Goal: Task Accomplishment & Management: Use online tool/utility

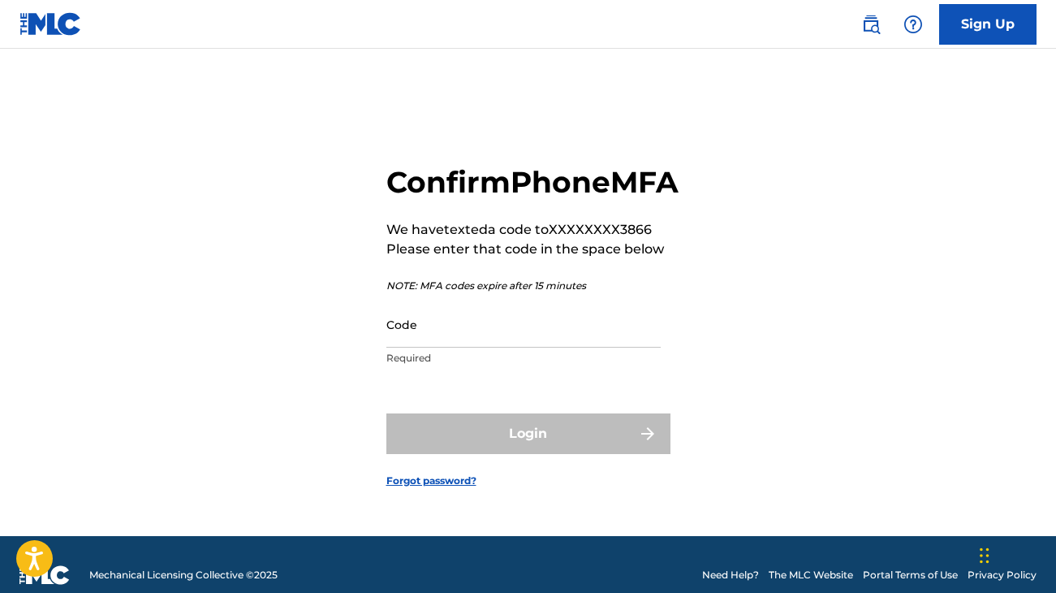
click at [446, 340] on input "Code" at bounding box center [523, 324] width 274 height 46
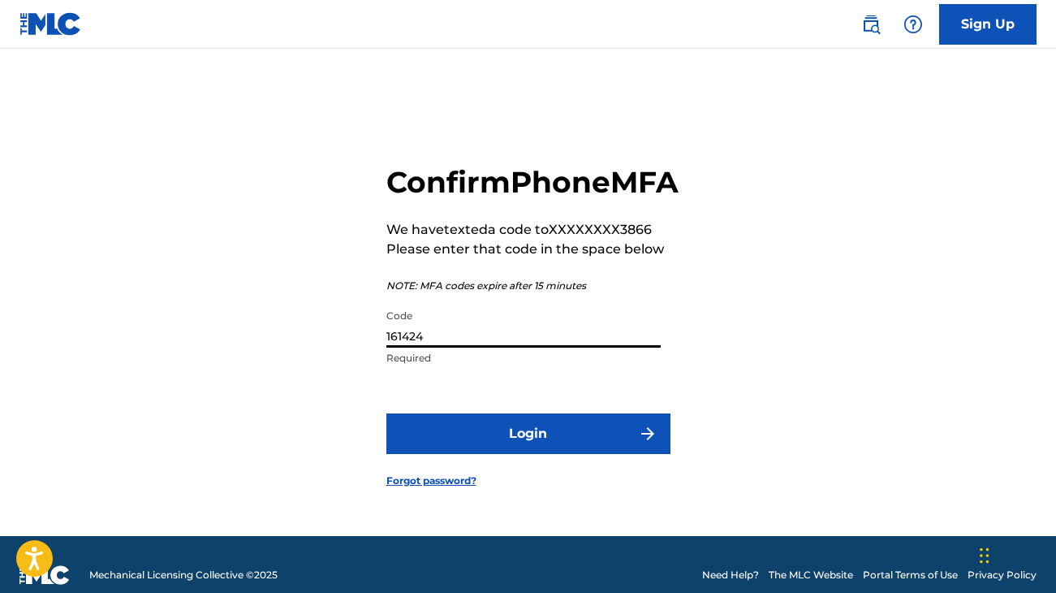
type input "161424"
click at [501, 454] on button "Login" at bounding box center [528, 433] width 284 height 41
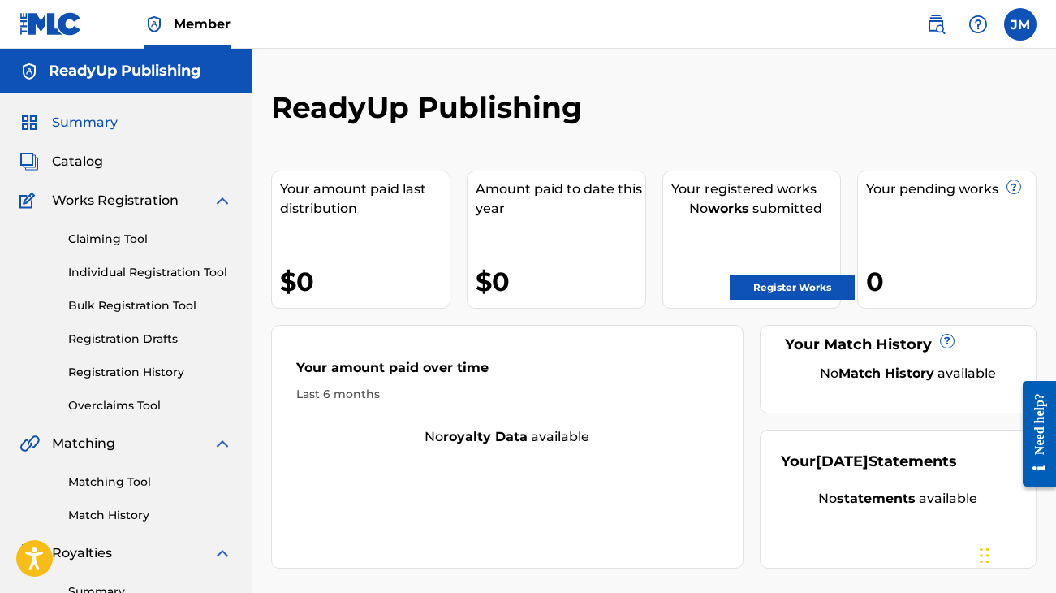
click at [123, 240] on link "Claiming Tool" at bounding box center [150, 239] width 164 height 17
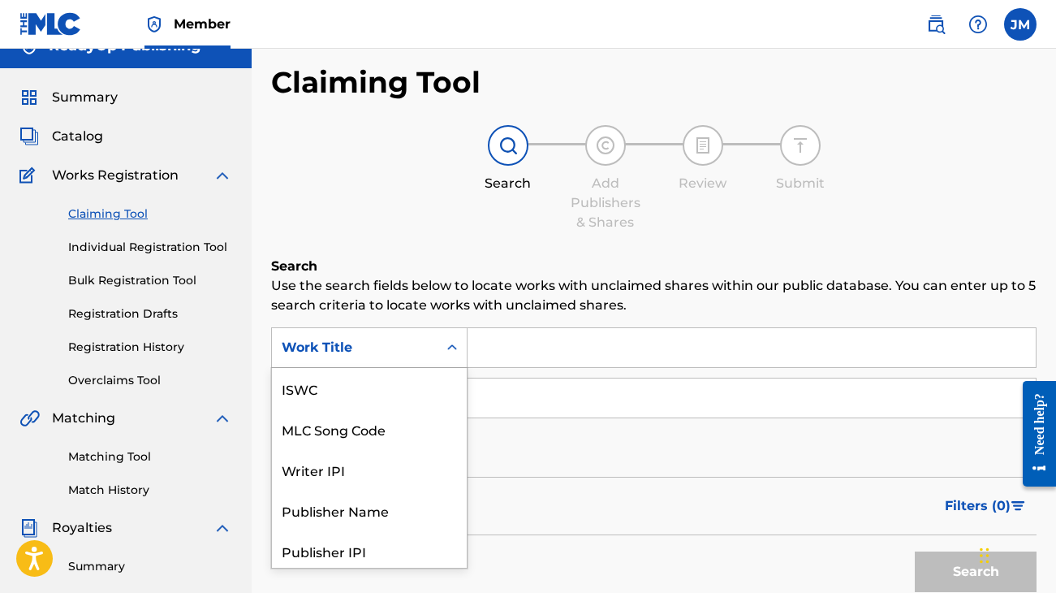
scroll to position [41, 0]
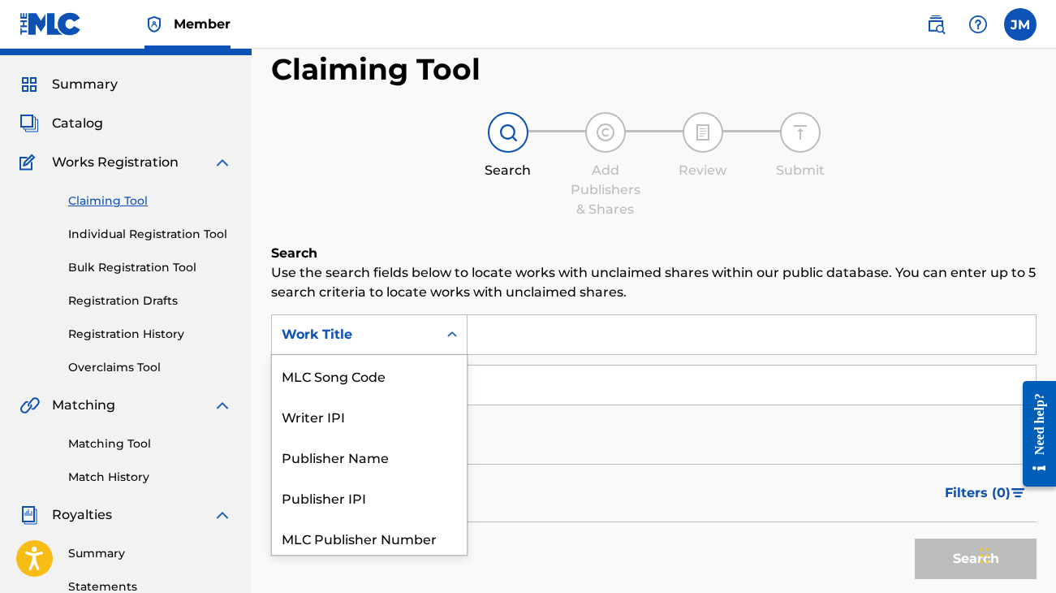
click at [455, 355] on div "Work Title selected, 7 of 7. 7 results available. Use Up and Down to choose opt…" at bounding box center [369, 334] width 196 height 41
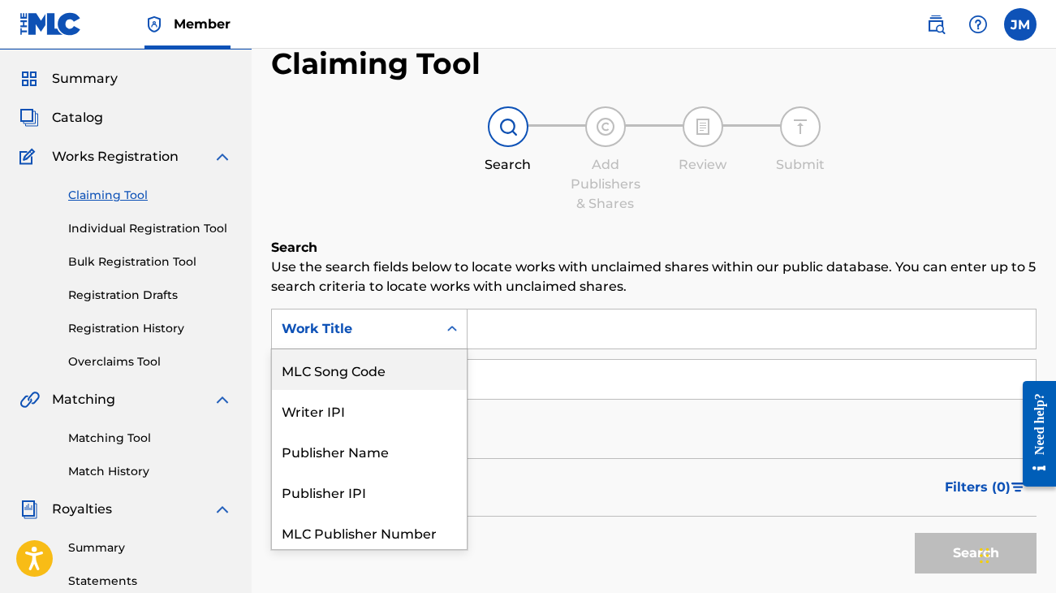
scroll to position [45, 0]
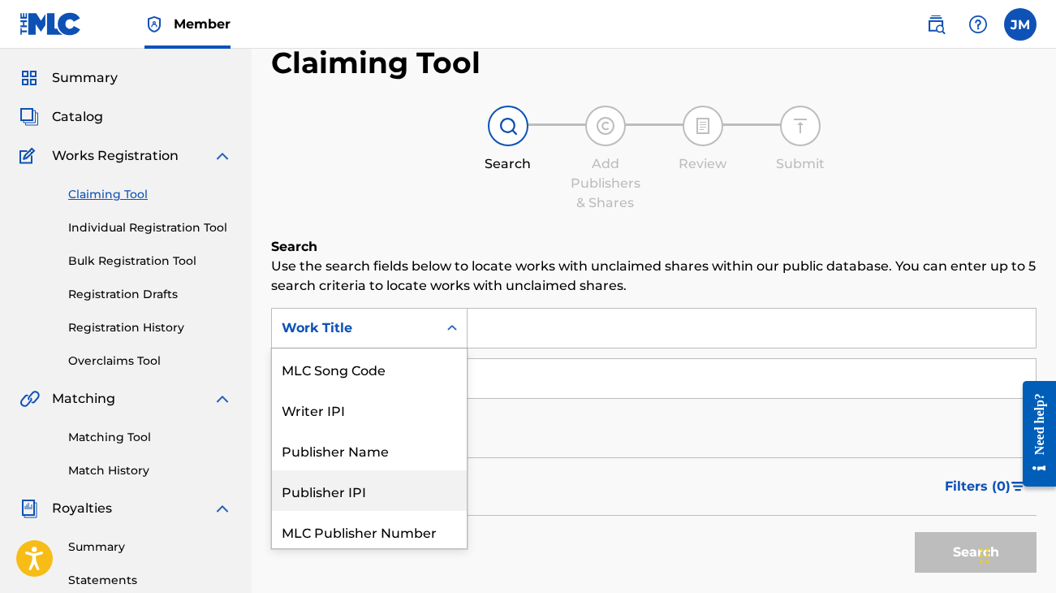
click at [548, 422] on div "SearchWithCriteria3108fdbb-91cf-4776-bdf6-8f35bdeacffd Publisher IPI, 5 of 7. 7…" at bounding box center [653, 378] width 765 height 141
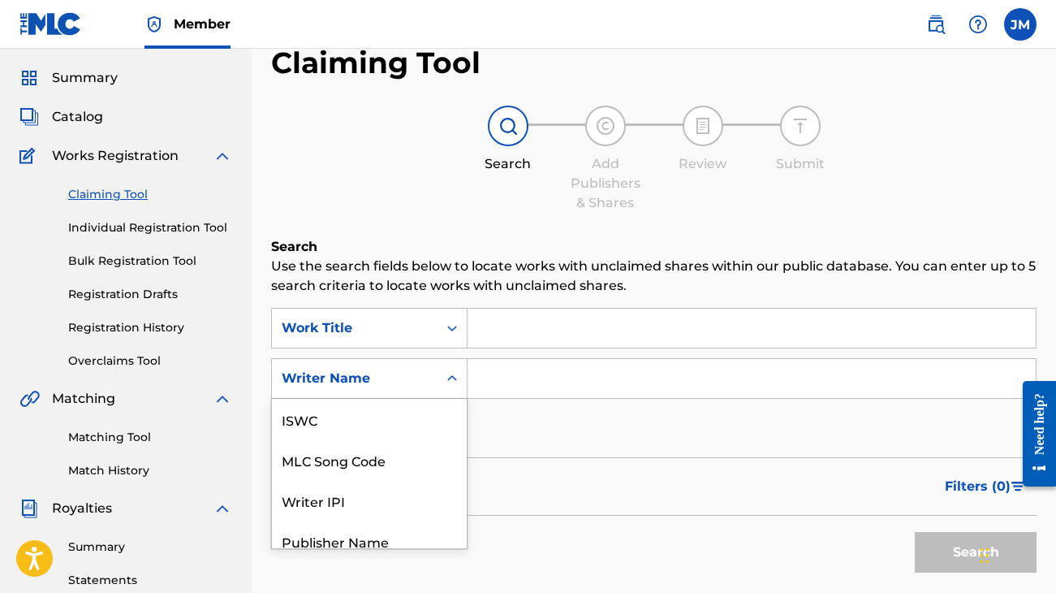
scroll to position [85, 0]
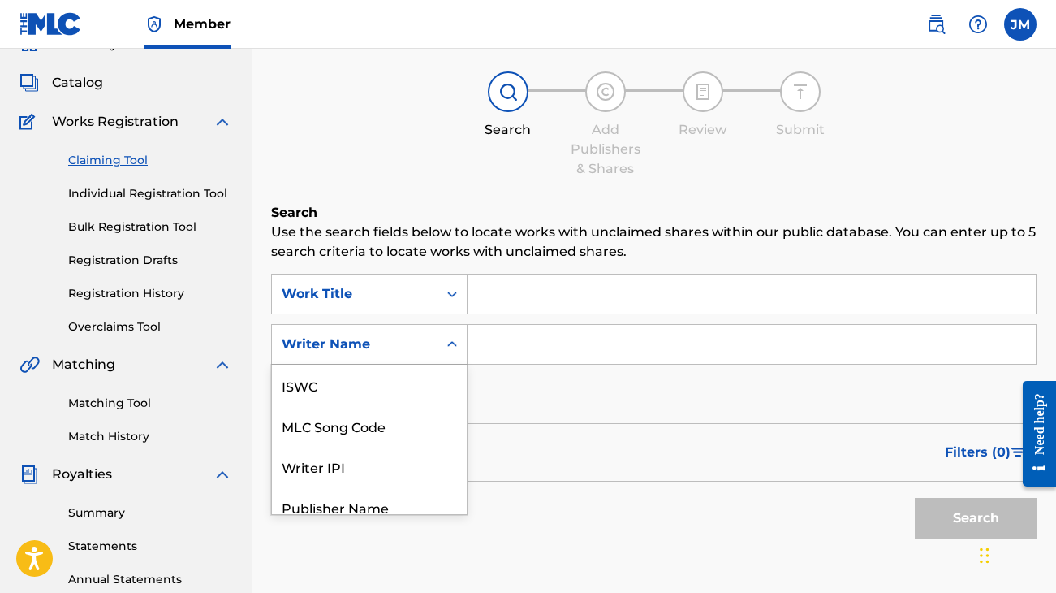
click at [412, 364] on div "Writer Name selected, 7 of 7. 7 results available. Use Up and Down to choose op…" at bounding box center [369, 344] width 196 height 41
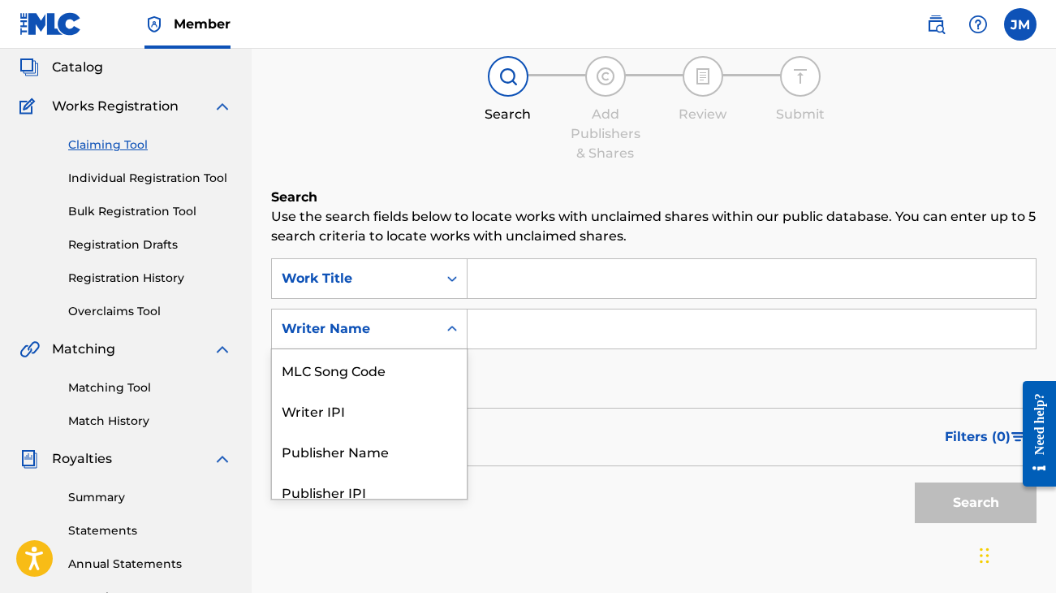
scroll to position [95, 0]
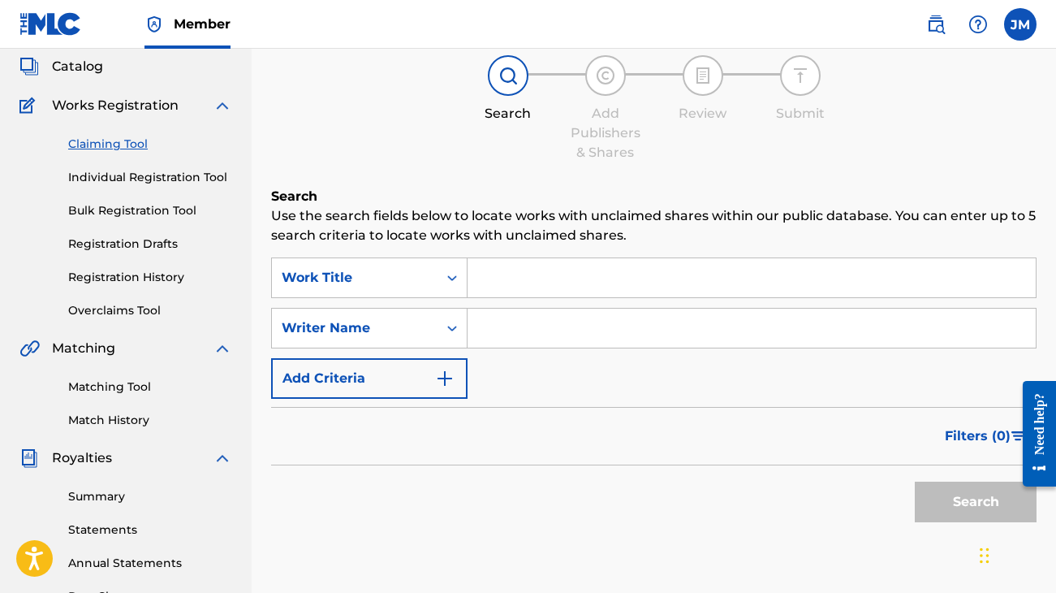
click at [360, 328] on div "Writer Name" at bounding box center [355, 327] width 146 height 19
click at [447, 374] on img "Search Form" at bounding box center [444, 378] width 19 height 19
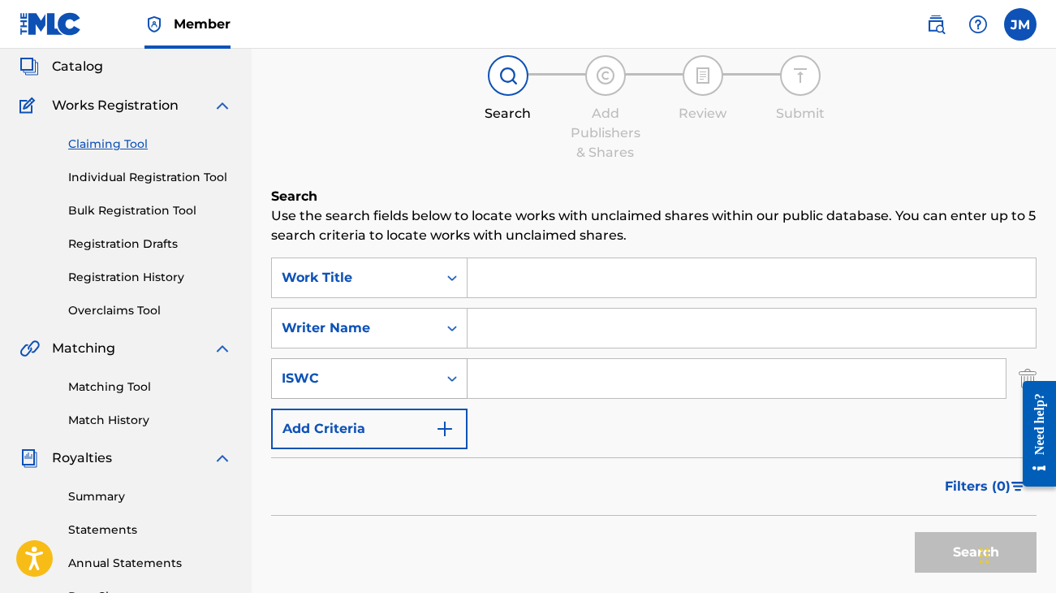
click at [446, 377] on icon "Search Form" at bounding box center [452, 378] width 16 height 16
click at [529, 431] on div "SearchWithCriteria3108fdbb-91cf-4776-bdf6-8f35bdeacffd Work Title SearchWithCri…" at bounding box center [653, 353] width 765 height 192
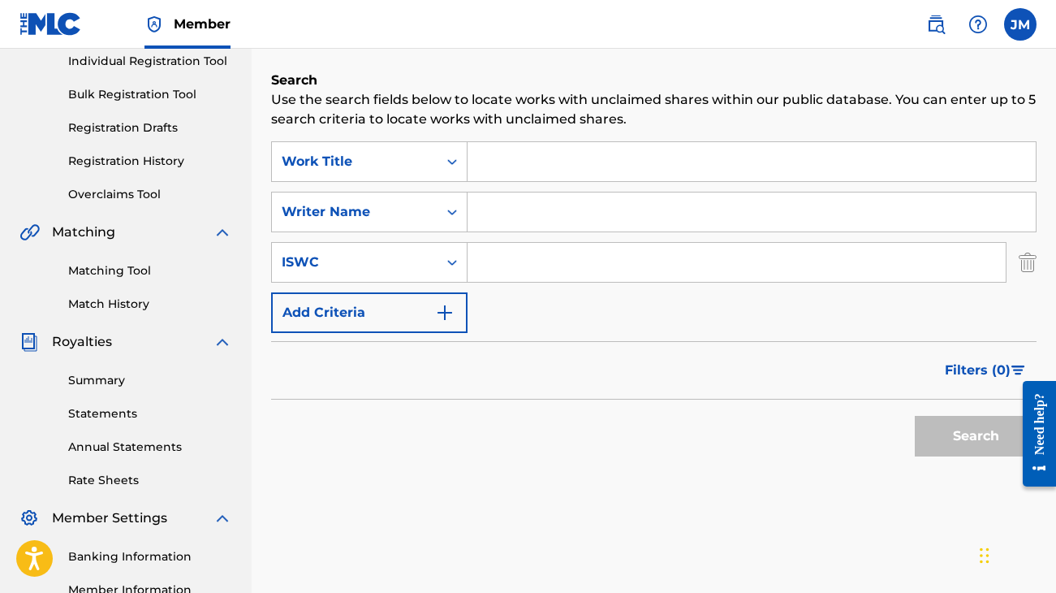
scroll to position [211, 0]
click at [1037, 267] on div "Claiming Tool Search Add Publishers & Shares Review Submit Search Use the searc…" at bounding box center [654, 297] width 804 height 839
click at [1028, 266] on img "Search Form" at bounding box center [1028, 262] width 18 height 41
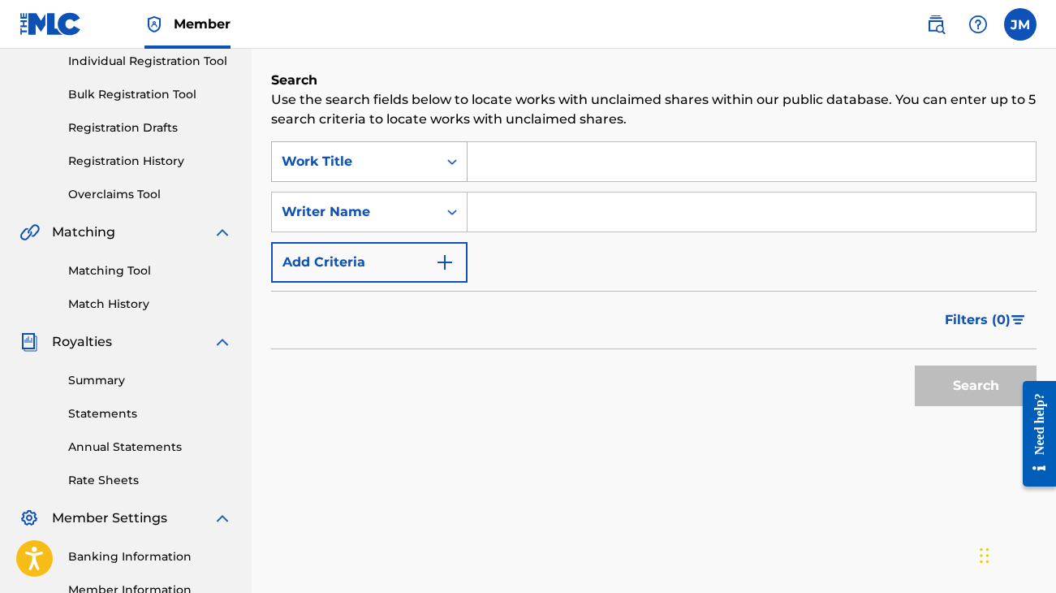
click at [443, 163] on div "Search Form" at bounding box center [452, 161] width 29 height 29
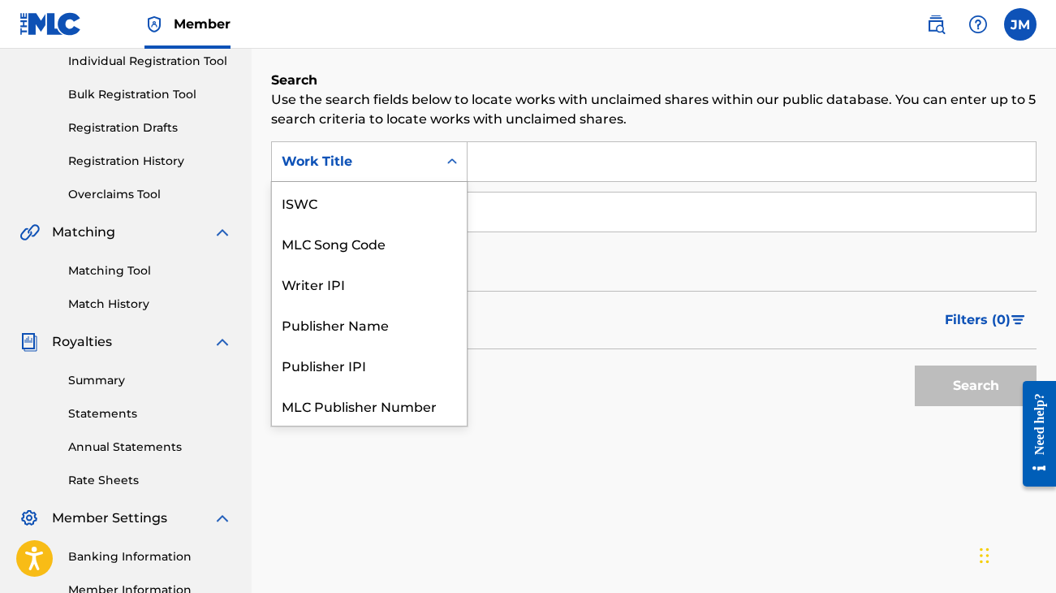
scroll to position [41, 0]
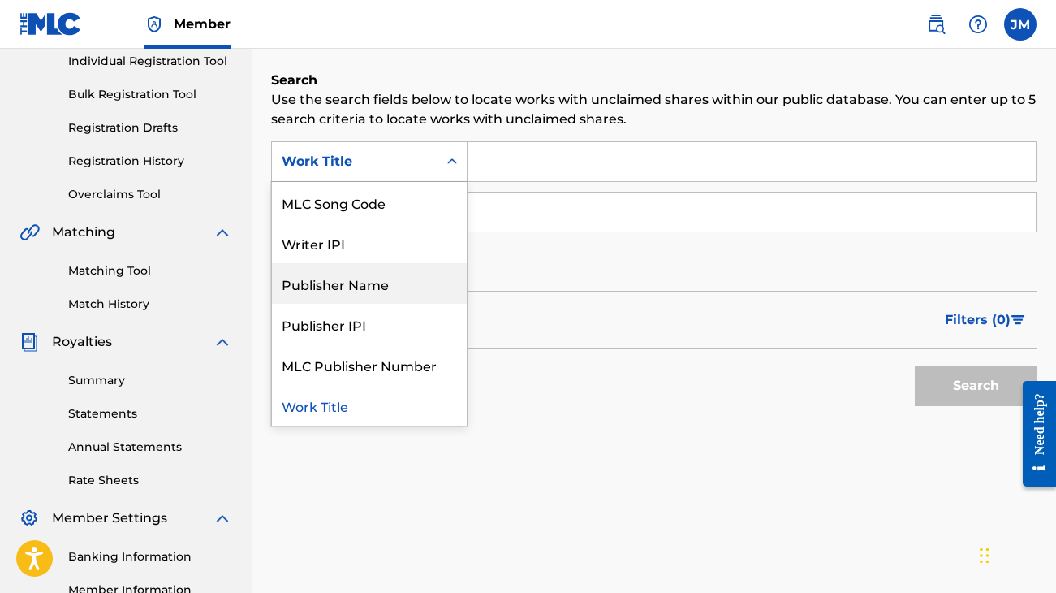
click at [362, 292] on div "Publisher Name" at bounding box center [369, 283] width 195 height 41
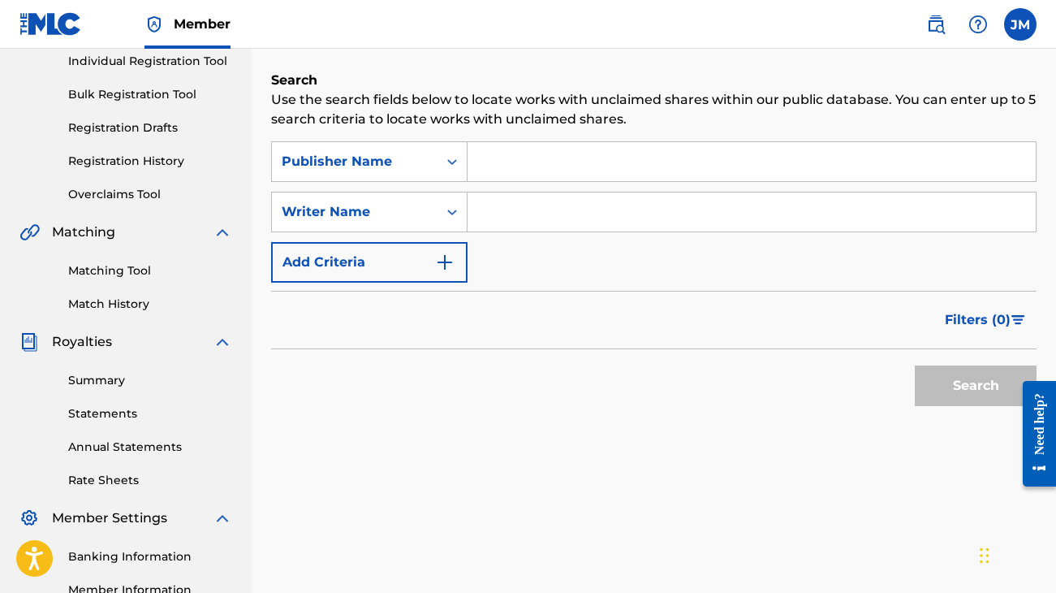
click at [524, 164] on input "Search Form" at bounding box center [752, 161] width 568 height 39
type input "ReadyUp"
click at [976, 386] on button "Search" at bounding box center [976, 385] width 122 height 41
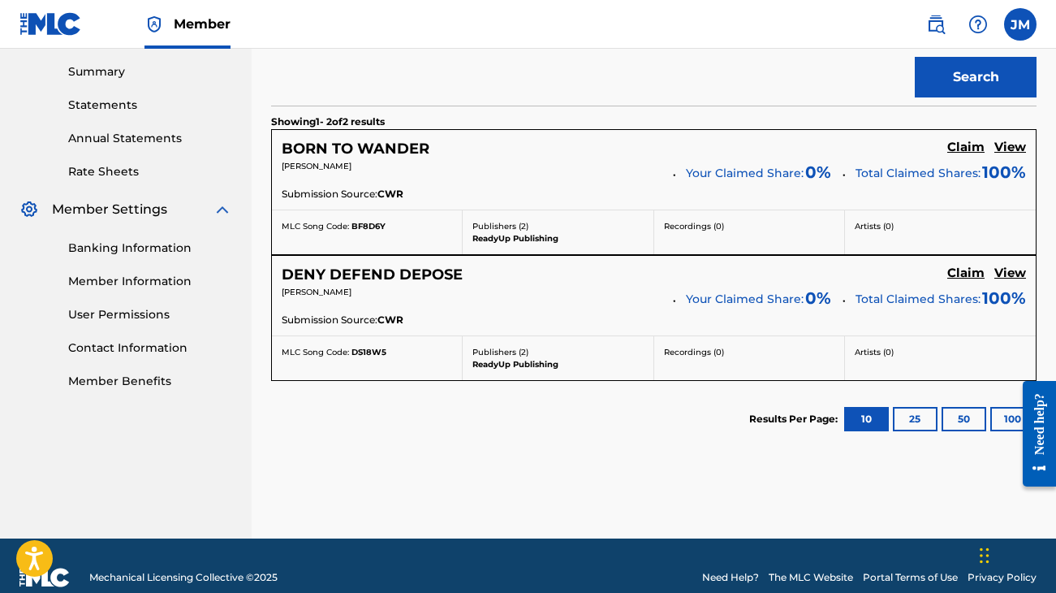
scroll to position [520, 0]
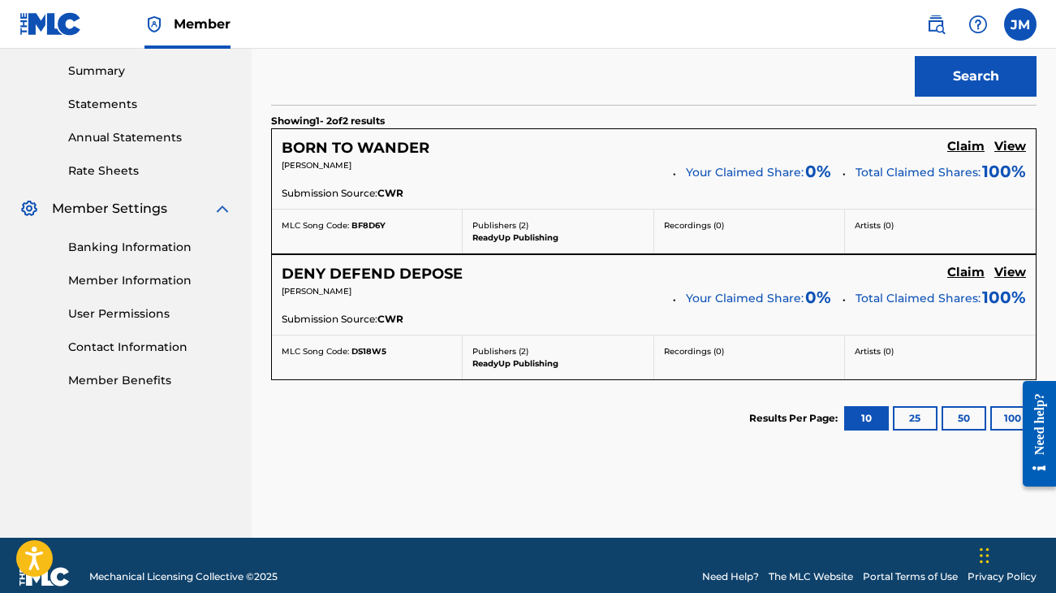
click at [1011, 144] on h5 "View" at bounding box center [1010, 146] width 32 height 15
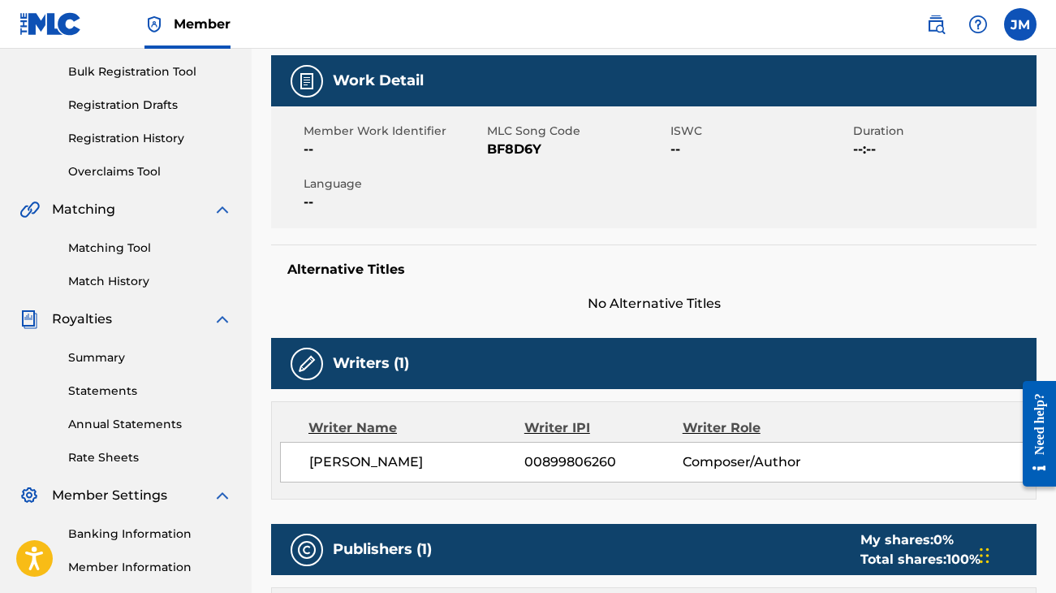
scroll to position [143, 0]
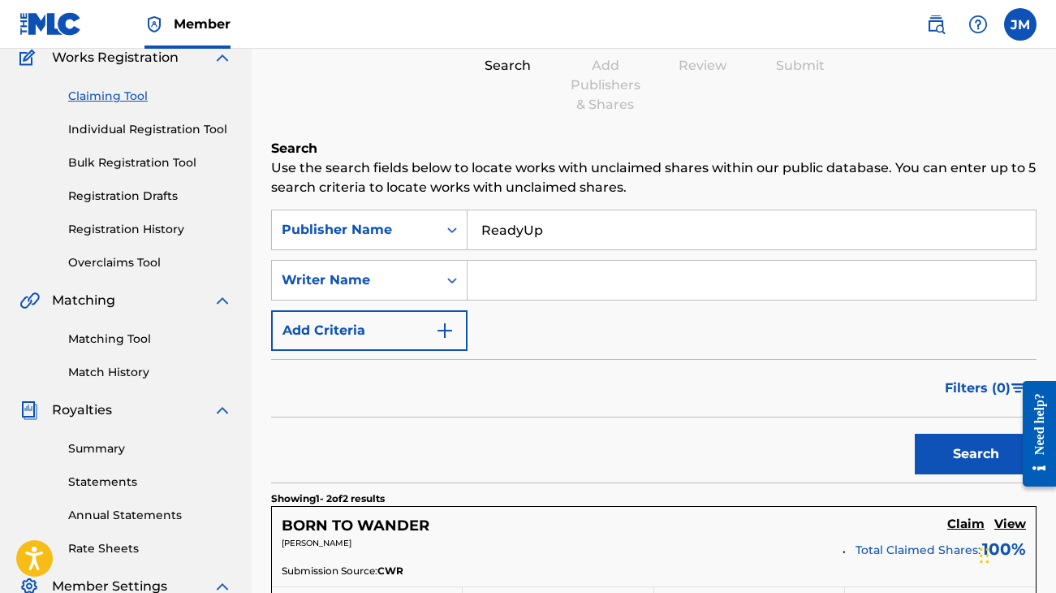
scroll to position [450, 0]
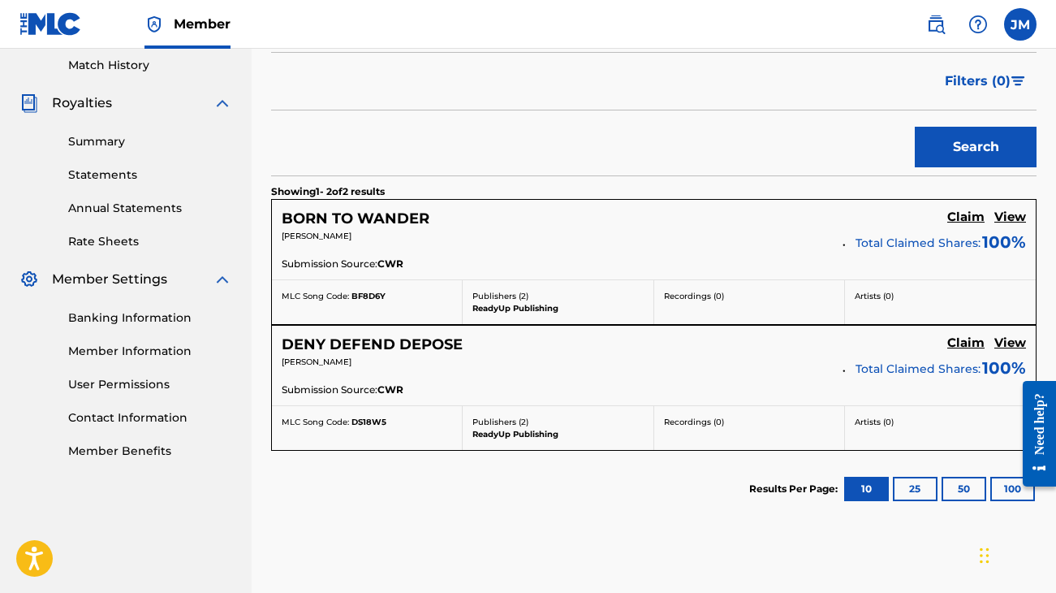
click at [522, 422] on p "Publishers ( 2 )" at bounding box center [557, 422] width 170 height 12
click at [1002, 339] on h5 "View" at bounding box center [1010, 342] width 32 height 15
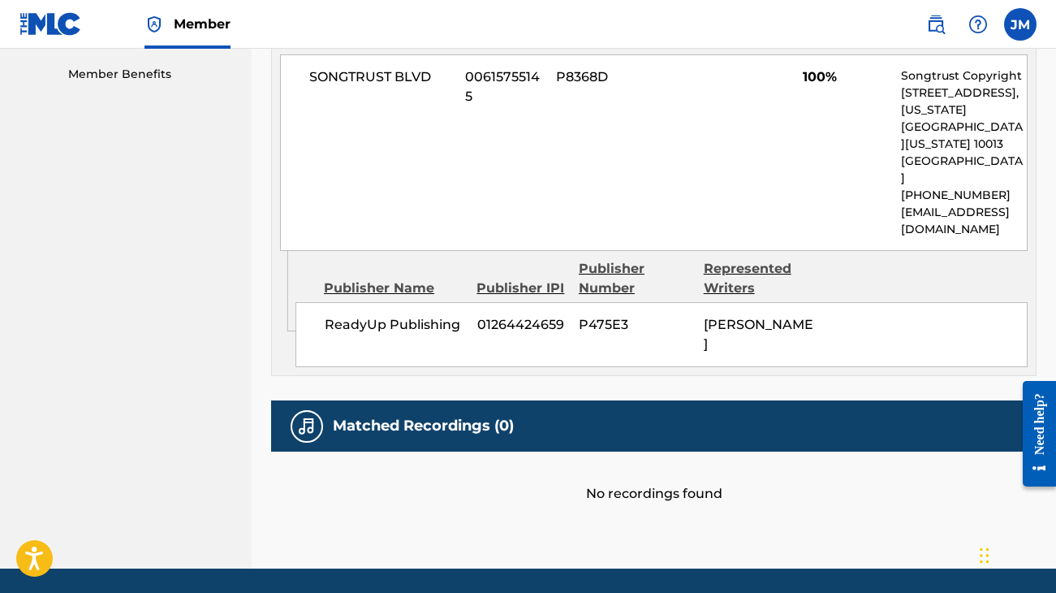
scroll to position [825, 0]
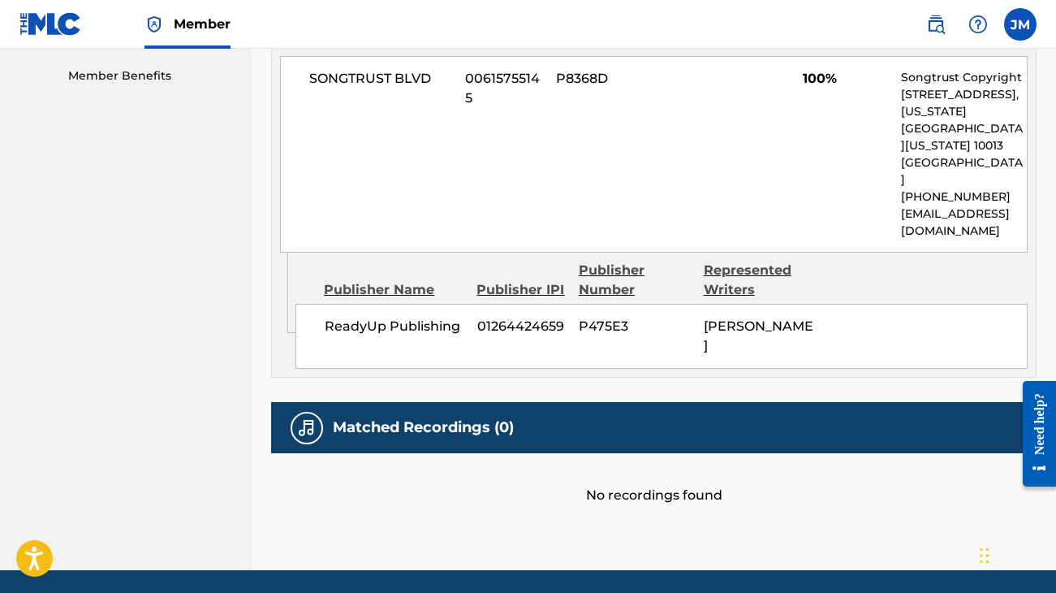
click at [638, 453] on div "No recordings found" at bounding box center [653, 479] width 765 height 52
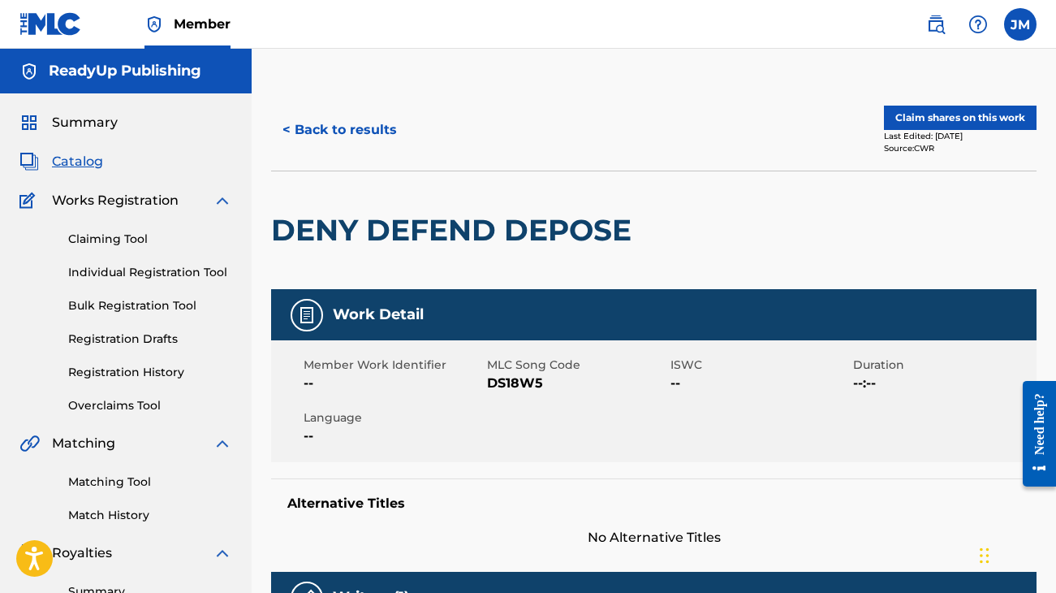
scroll to position [0, 0]
click at [369, 128] on button "< Back to results" at bounding box center [339, 130] width 137 height 41
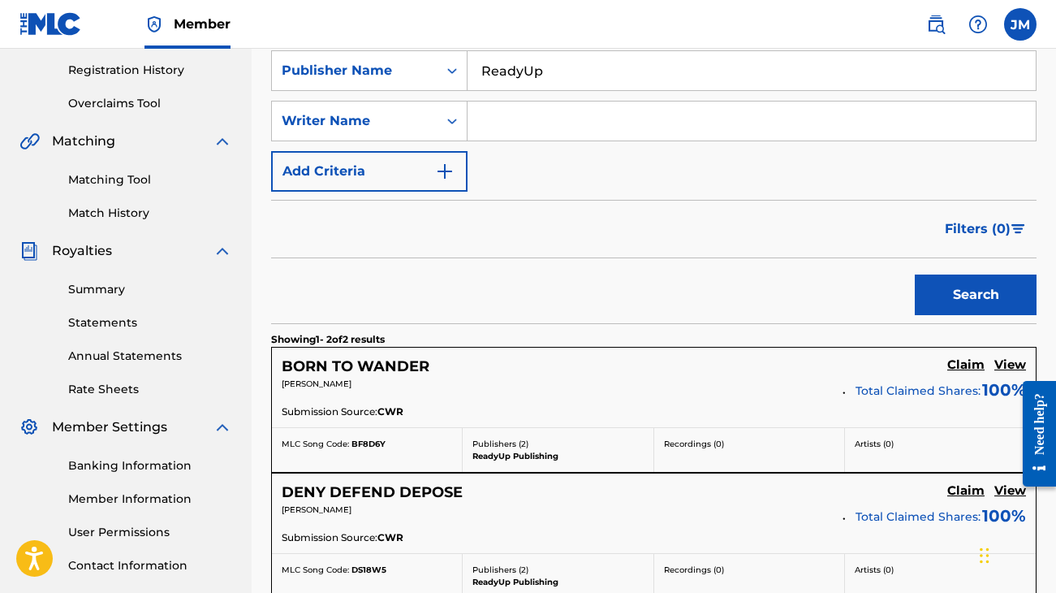
scroll to position [286, 0]
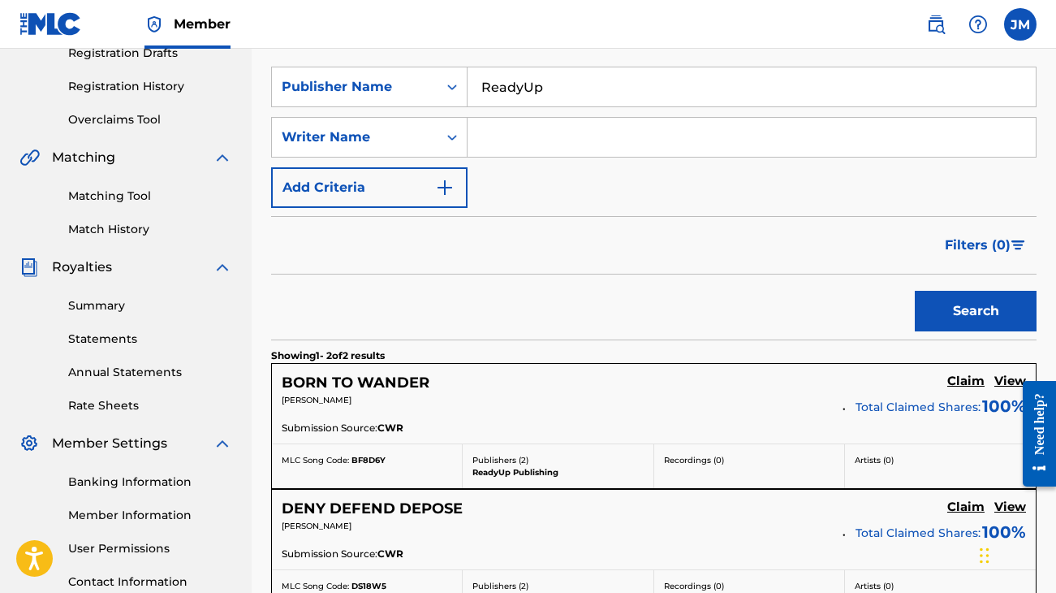
click at [545, 80] on input "ReadyUp" at bounding box center [752, 86] width 568 height 39
click at [514, 144] on input "Search Form" at bounding box center [752, 137] width 568 height 39
type input "[PERSON_NAME]"
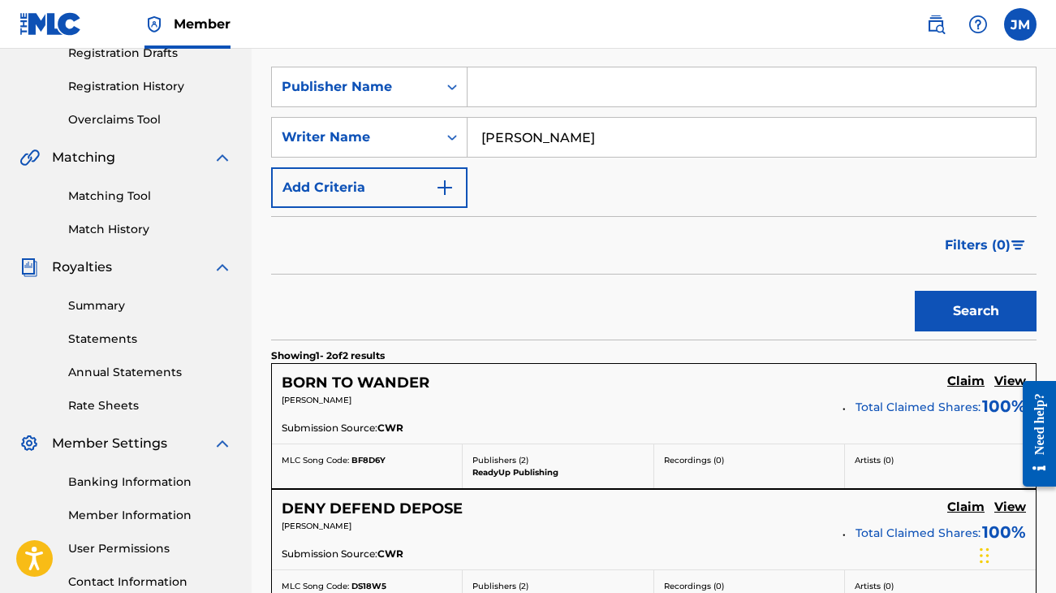
click at [976, 311] on button "Search" at bounding box center [976, 311] width 122 height 41
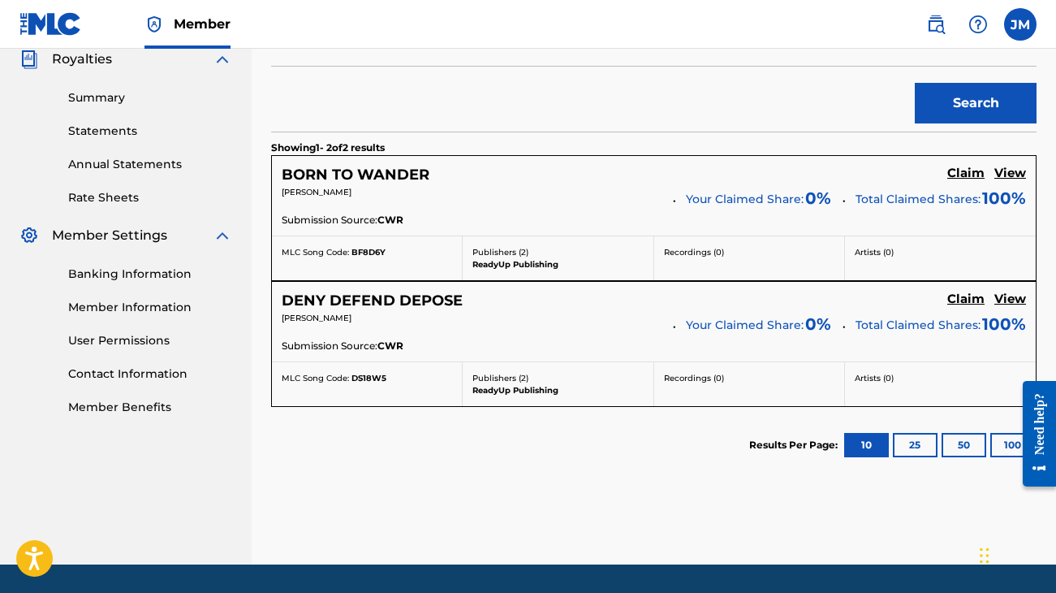
scroll to position [502, 0]
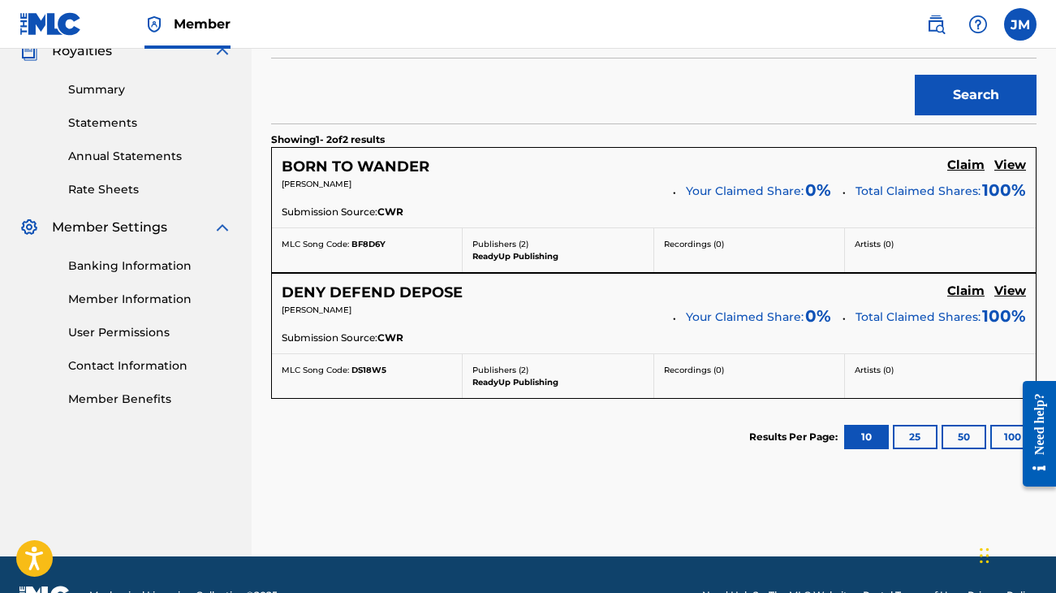
click at [1009, 291] on h5 "View" at bounding box center [1010, 290] width 32 height 15
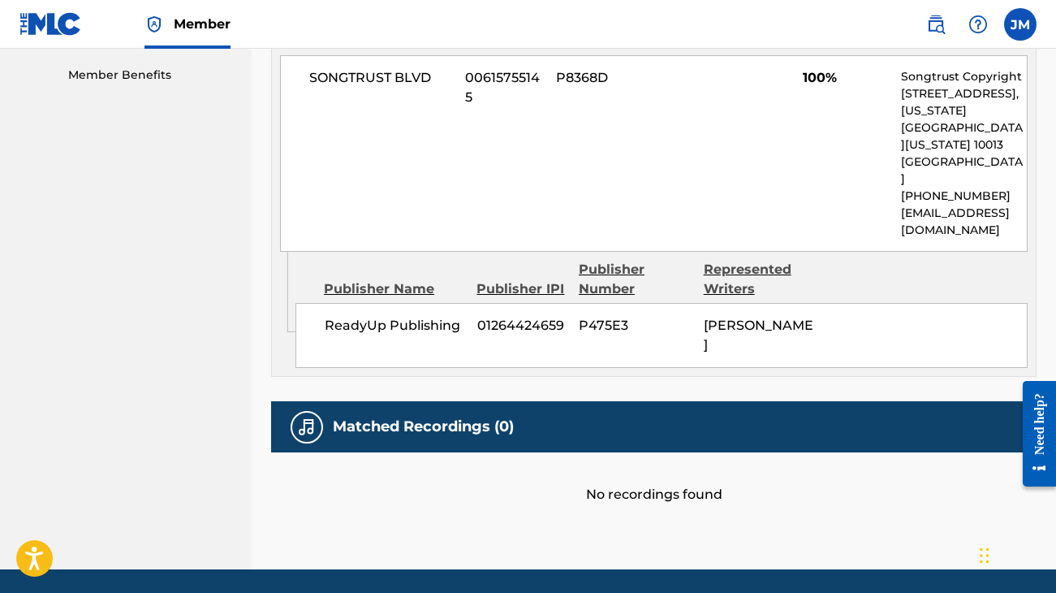
scroll to position [825, 0]
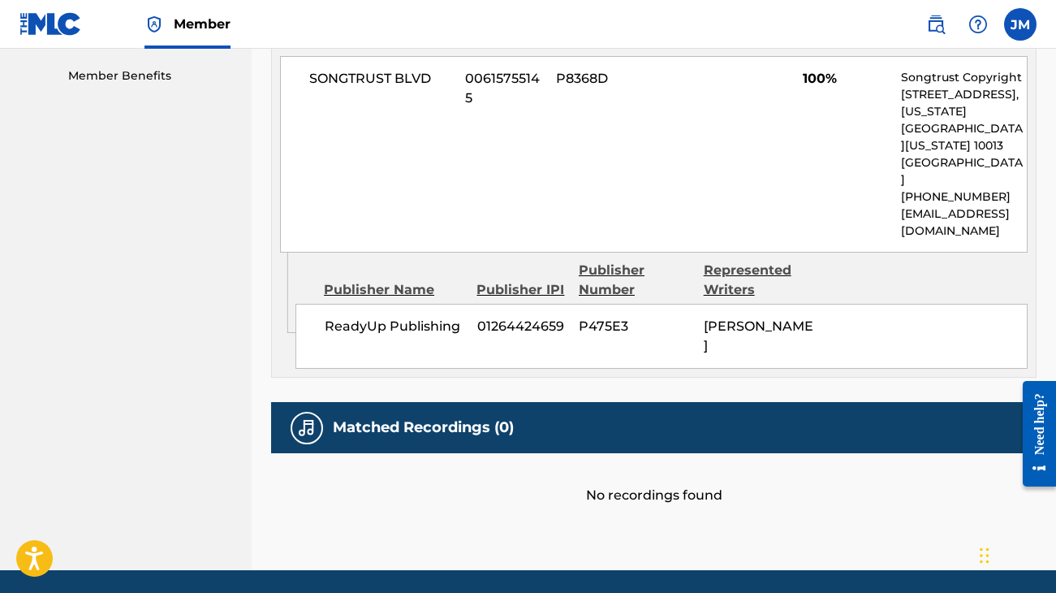
click at [448, 418] on h5 "Matched Recordings (0)" at bounding box center [423, 427] width 181 height 19
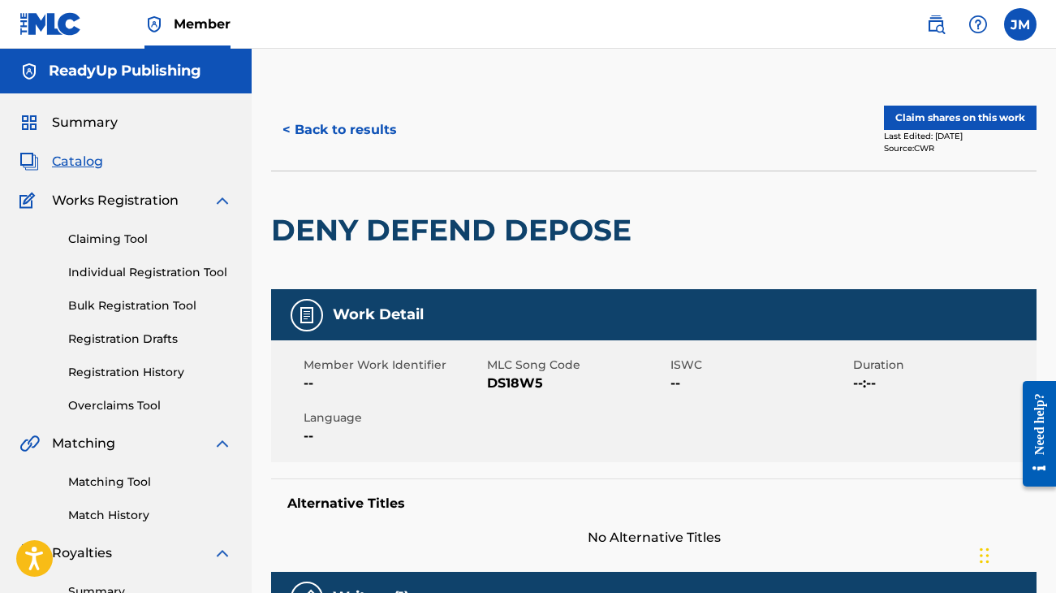
scroll to position [0, 0]
click at [116, 239] on link "Claiming Tool" at bounding box center [150, 239] width 164 height 17
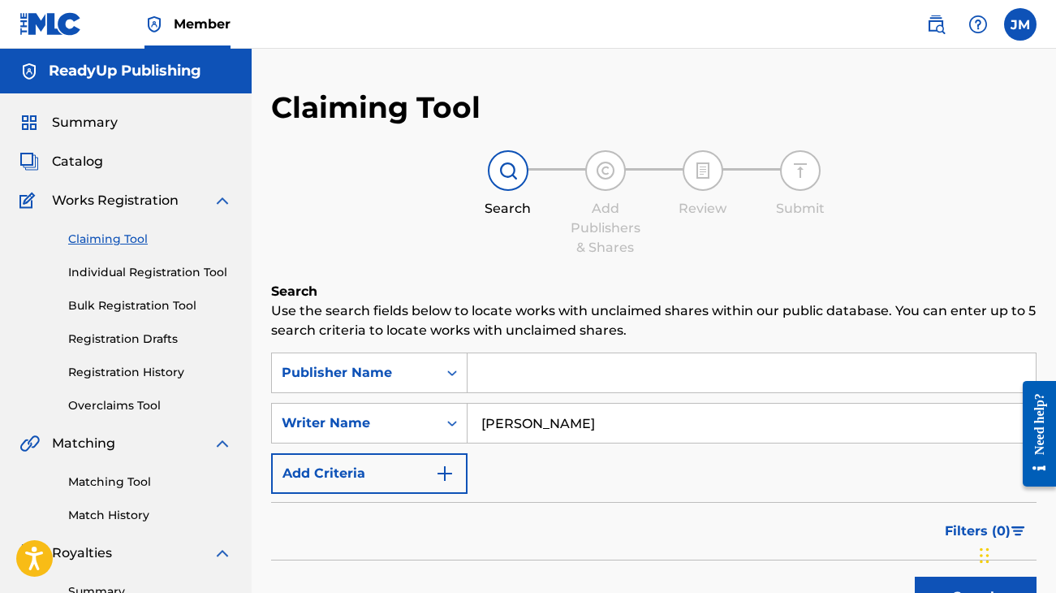
click at [613, 425] on input "[PERSON_NAME]" at bounding box center [752, 422] width 568 height 39
click at [515, 368] on input "Search Form" at bounding box center [752, 372] width 568 height 39
type input "R"
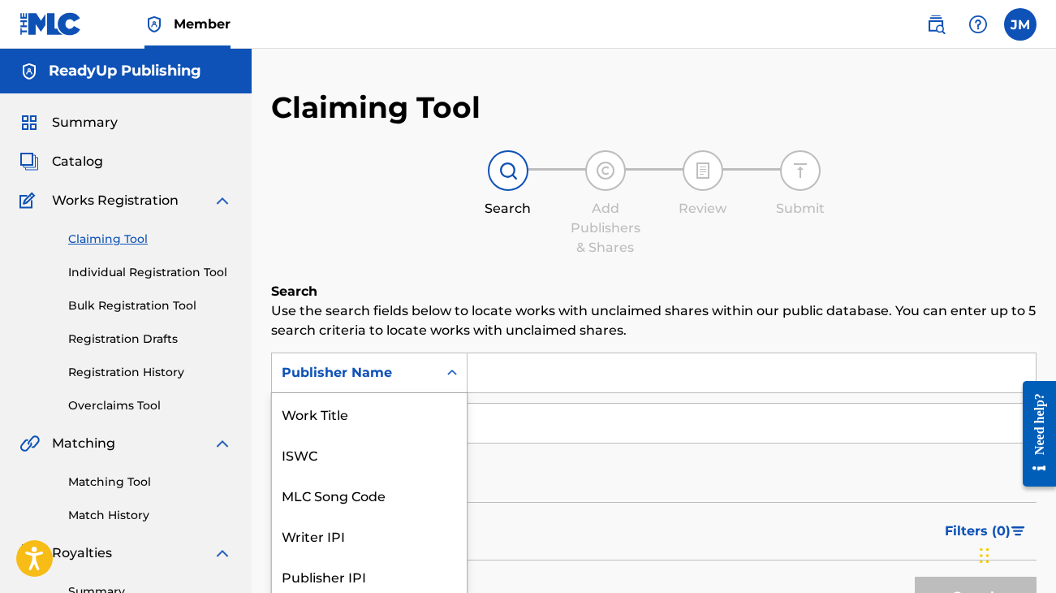
scroll to position [39, 0]
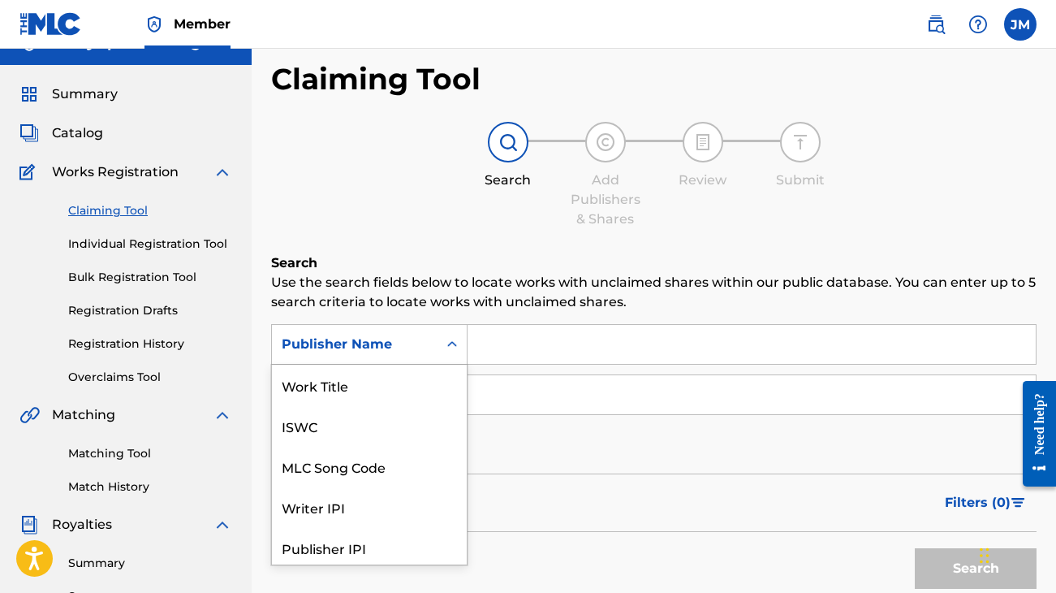
click at [457, 364] on div "Publisher Name selected, 7 of 7. 7 results available. Use Up and Down to choose…" at bounding box center [369, 344] width 196 height 41
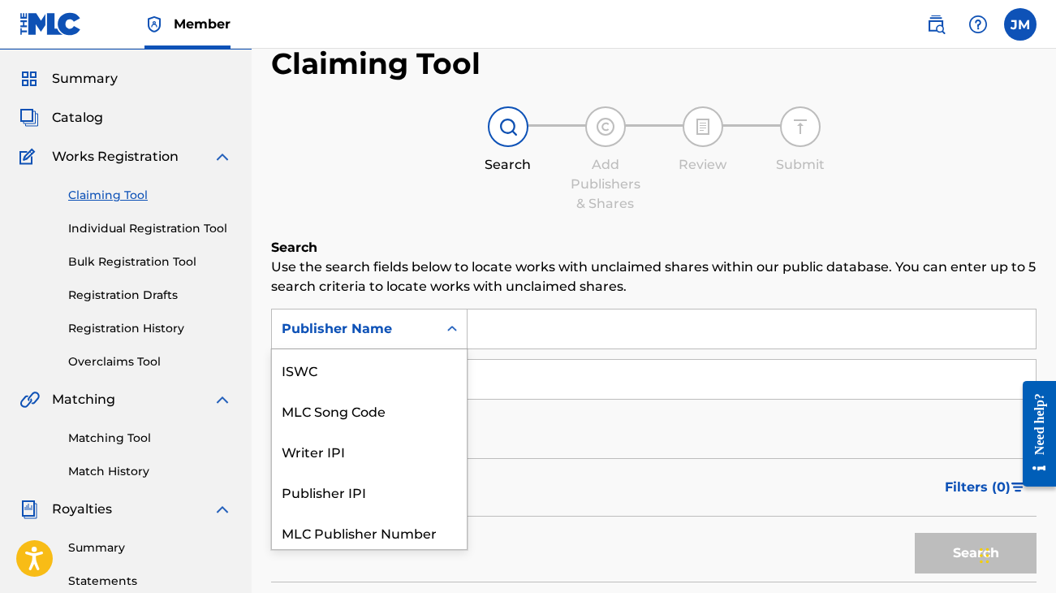
scroll to position [45, 0]
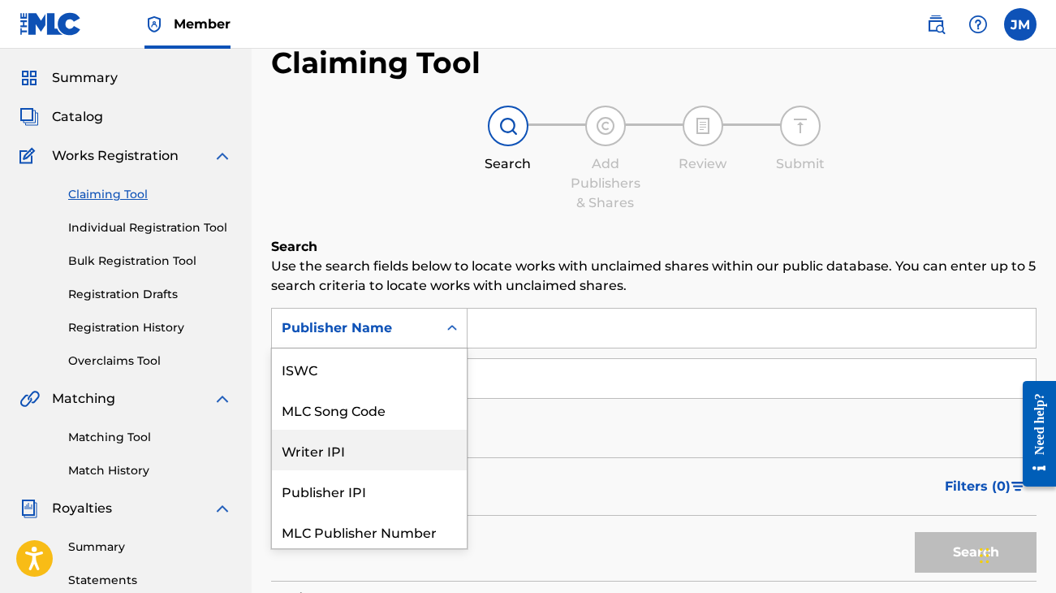
click at [544, 333] on input "Search Form" at bounding box center [752, 327] width 568 height 39
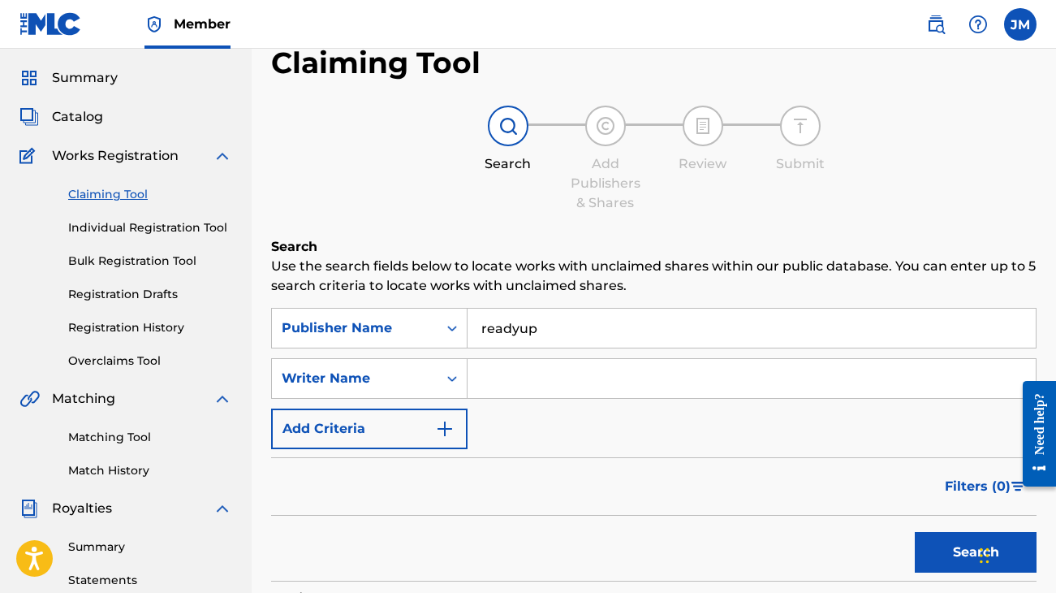
type input "readyup"
click at [976, 552] on button "Search" at bounding box center [976, 552] width 122 height 41
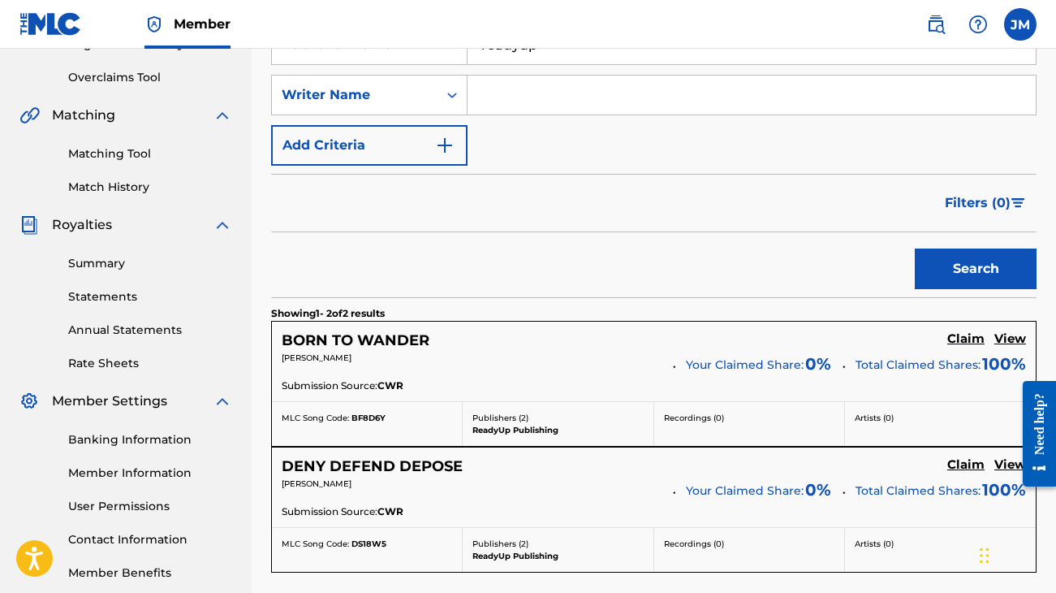
scroll to position [333, 0]
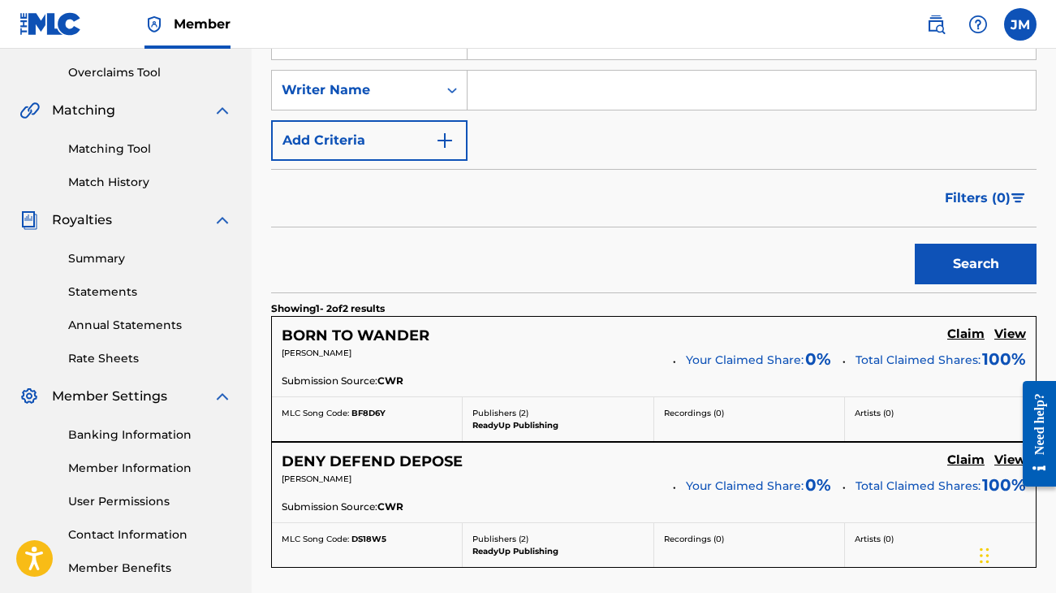
click at [1009, 332] on h5 "View" at bounding box center [1010, 333] width 32 height 15
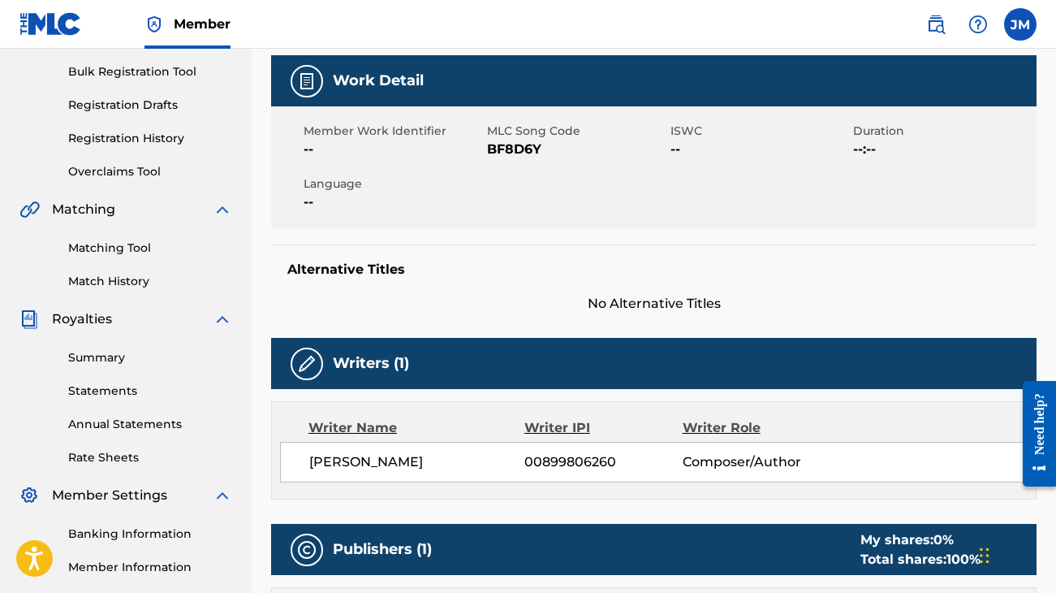
scroll to position [249, 0]
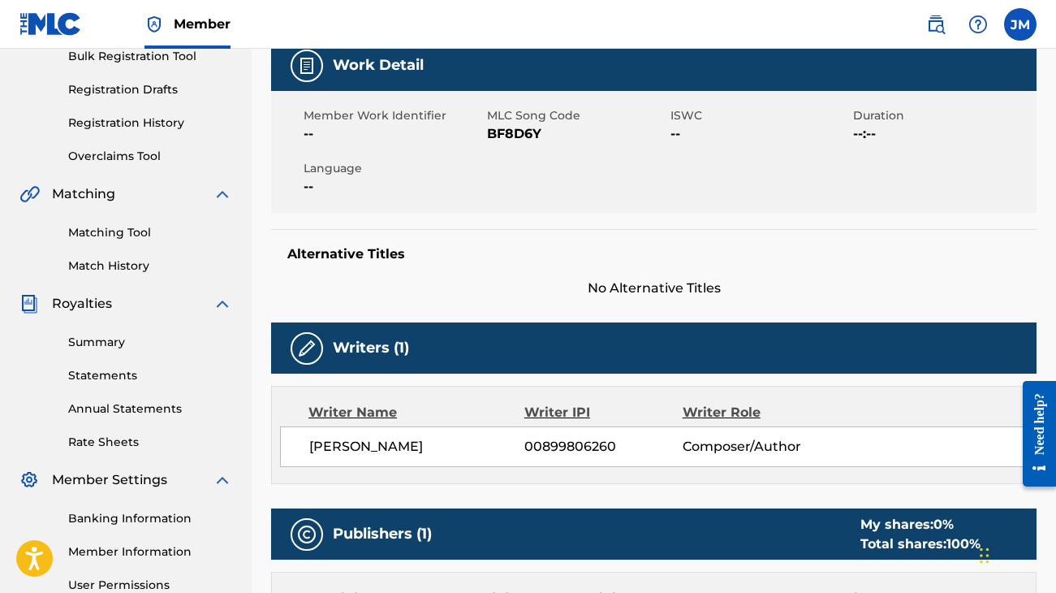
click at [579, 446] on span "00899806260" at bounding box center [602, 446] width 157 height 19
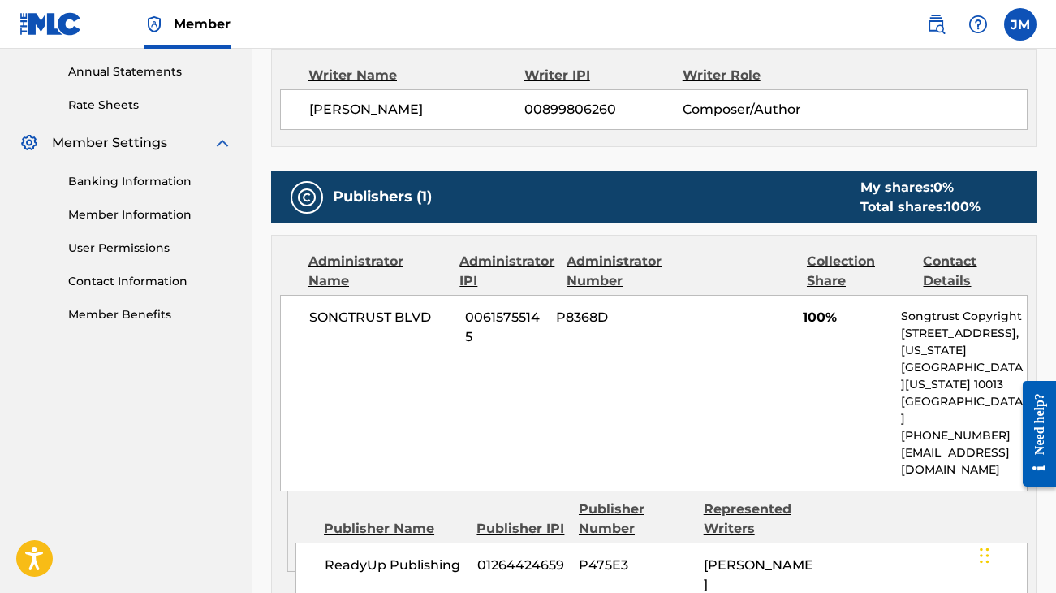
scroll to position [584, 0]
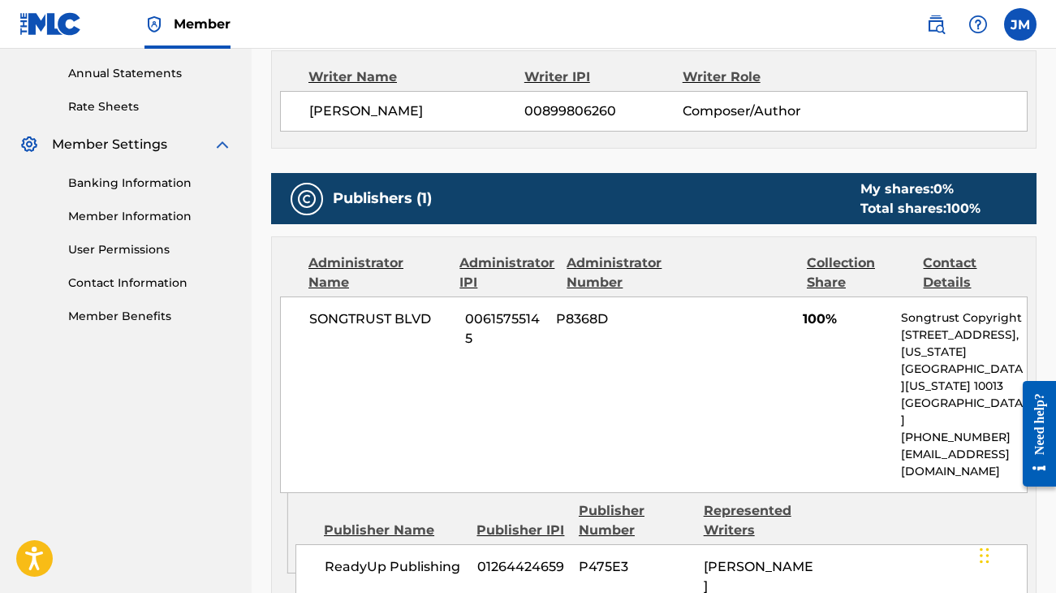
click at [541, 557] on span "01264424659" at bounding box center [521, 566] width 89 height 19
copy span "01264424659"
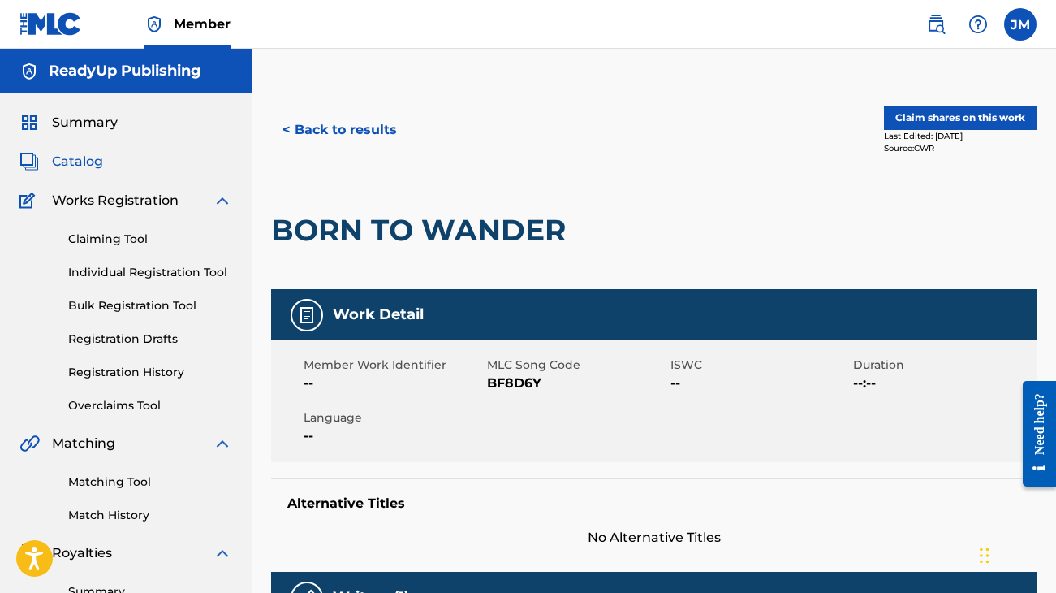
scroll to position [0, 0]
click at [356, 128] on button "< Back to results" at bounding box center [339, 130] width 137 height 41
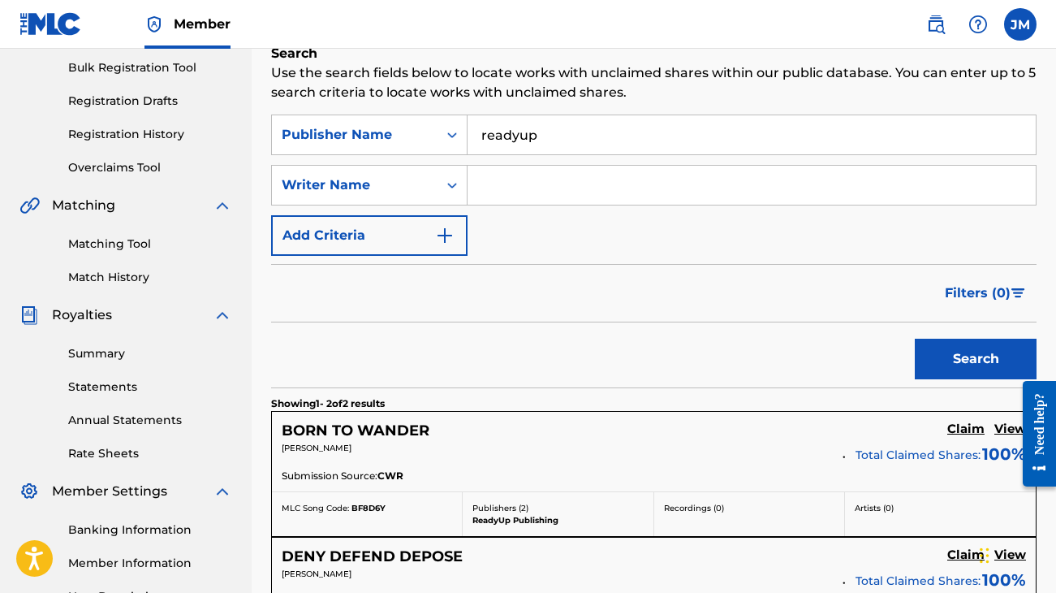
scroll to position [192, 0]
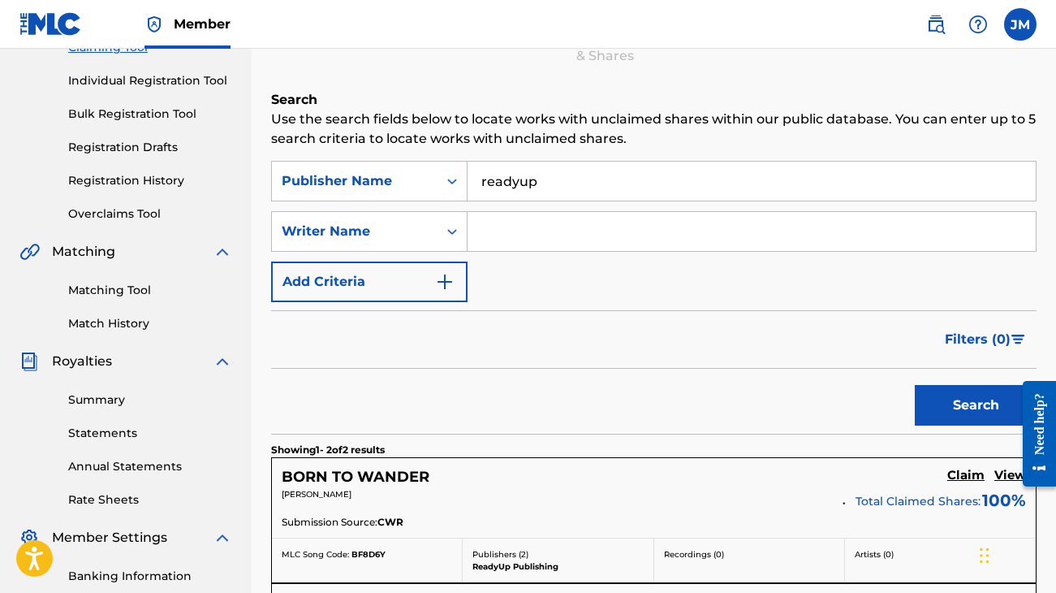
drag, startPoint x: 576, startPoint y: 178, endPoint x: 265, endPoint y: 121, distance: 316.8
click at [265, 121] on div "Claiming Tool Search Add Publishers & Shares Review Submit Search Use the searc…" at bounding box center [654, 382] width 804 height 968
click at [446, 183] on icon "Search Form" at bounding box center [452, 181] width 16 height 16
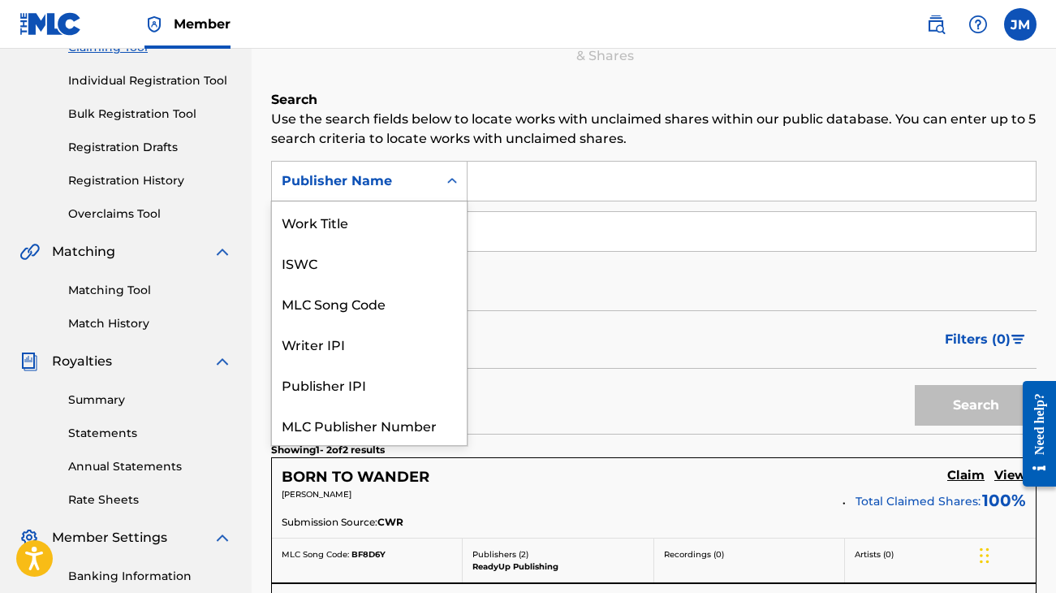
scroll to position [41, 0]
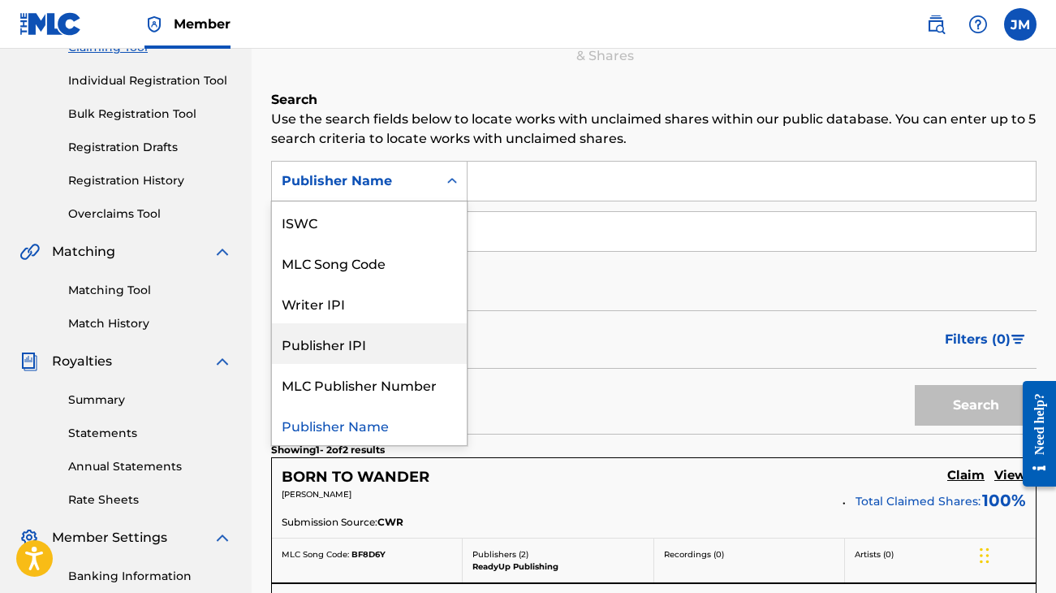
click at [344, 343] on div "Publisher IPI" at bounding box center [369, 343] width 195 height 41
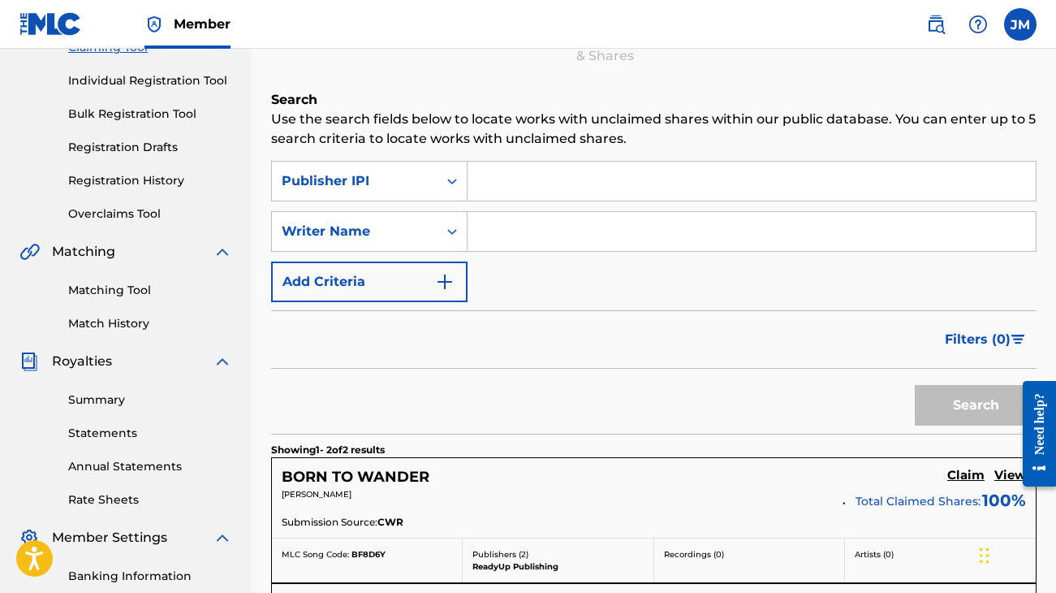
click at [512, 186] on input "Search Form" at bounding box center [752, 181] width 568 height 39
paste input "01264424659"
type input "01264424659"
click at [976, 405] on button "Search" at bounding box center [976, 405] width 122 height 41
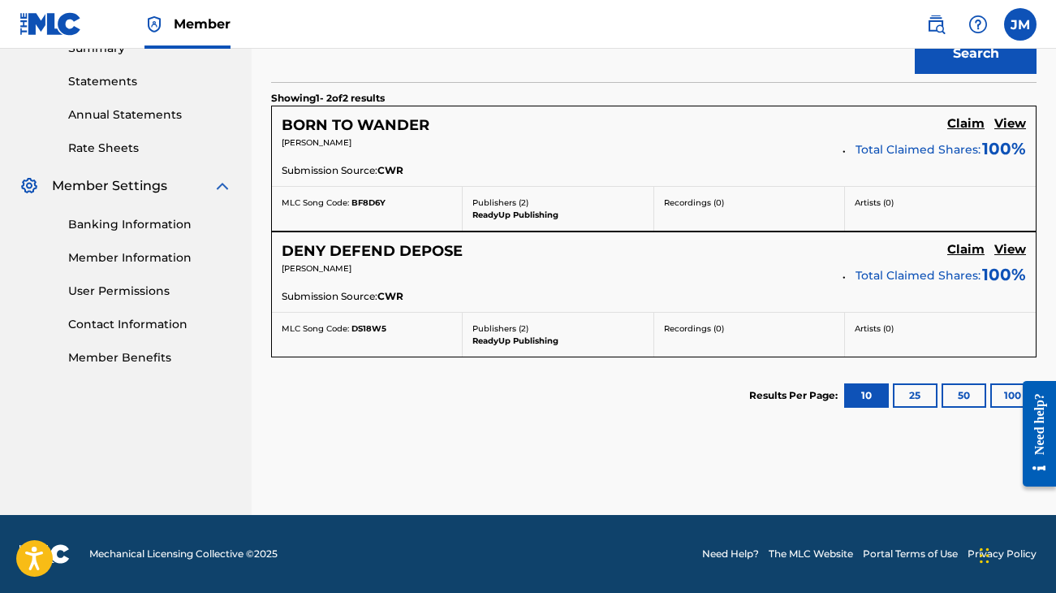
scroll to position [542, 0]
